Goal: Information Seeking & Learning: Learn about a topic

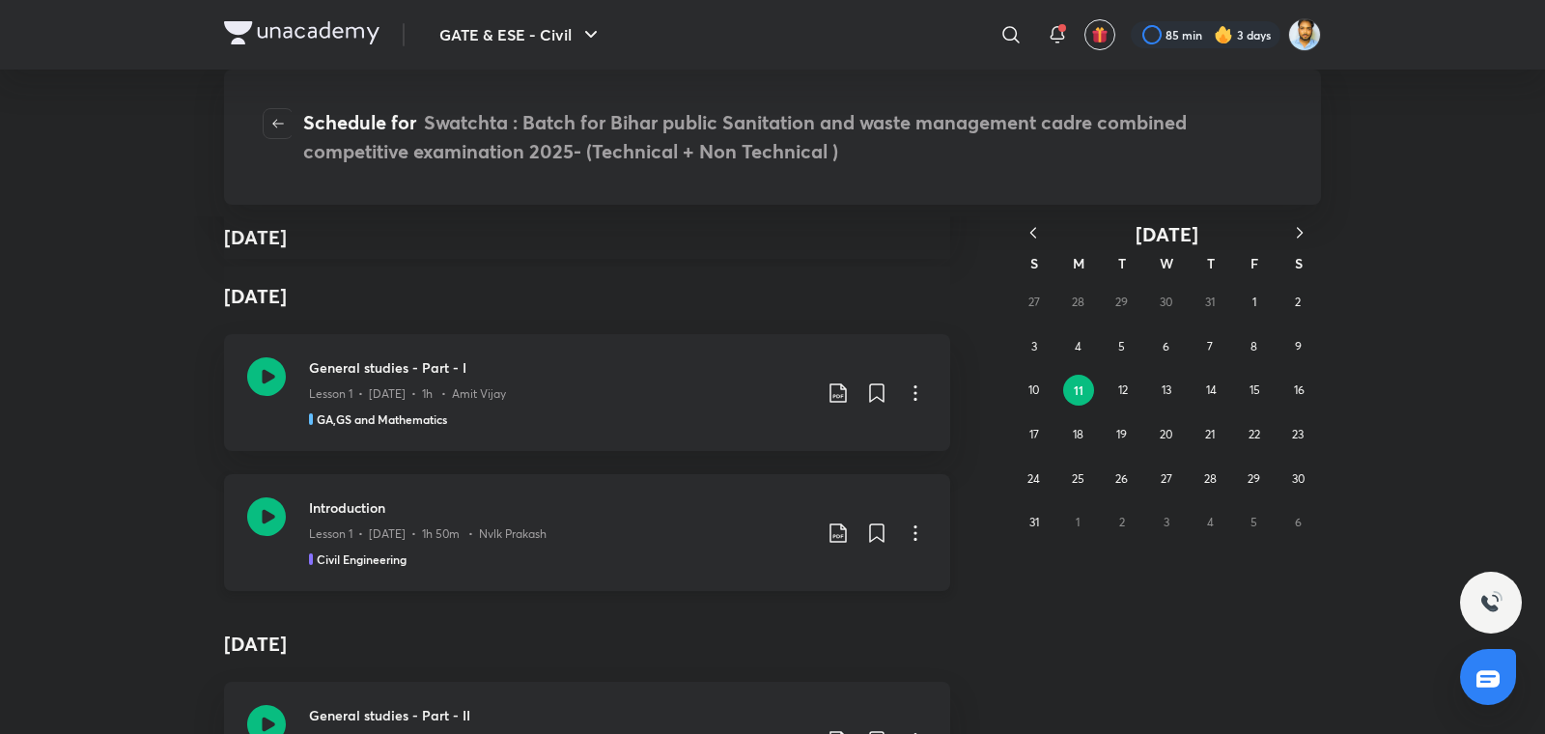
scroll to position [431, 0]
click at [546, 394] on div "Lesson 1 • Aug 11 • 1h • Amit Vijay" at bounding box center [560, 388] width 502 height 25
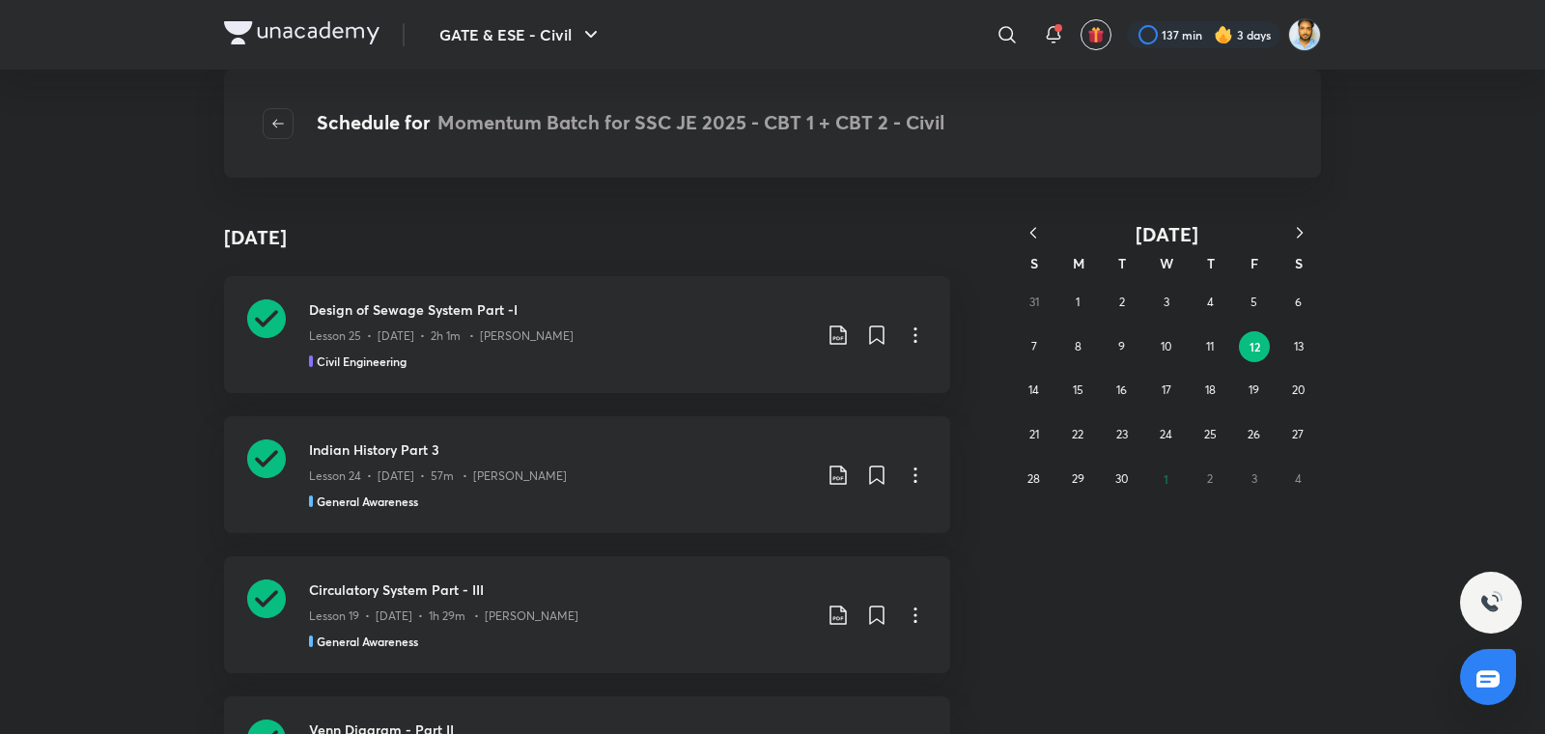
scroll to position [159442, 0]
